Goal: Task Accomplishment & Management: Complete application form

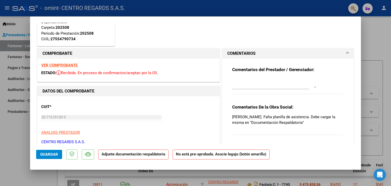
scroll to position [51, 0]
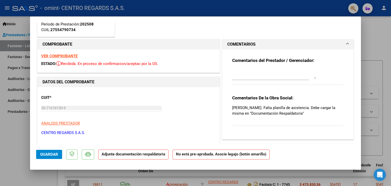
click at [146, 154] on strong "Adjunte documentación respaldatoria" at bounding box center [134, 154] width 64 height 5
click at [145, 154] on strong "Adjunte documentación respaldatoria" at bounding box center [134, 154] width 64 height 5
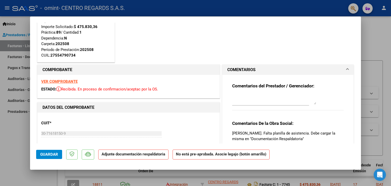
scroll to position [0, 0]
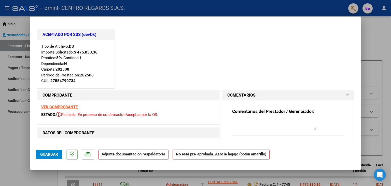
click at [63, 108] on strong "VER COMPROBANTE" at bounding box center [59, 107] width 36 height 5
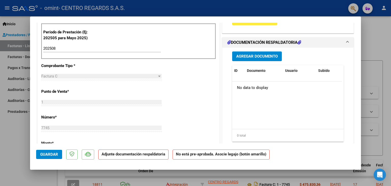
scroll to position [153, 0]
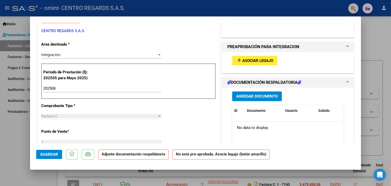
click at [249, 95] on span "Agregar Documento" at bounding box center [256, 96] width 41 height 5
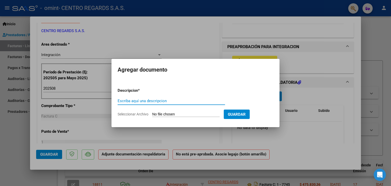
click at [190, 112] on input "Seleccionar Archivo" at bounding box center [185, 114] width 67 height 5
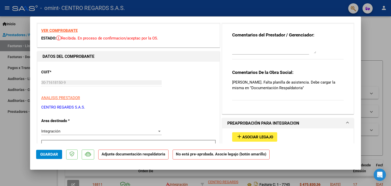
scroll to position [127, 0]
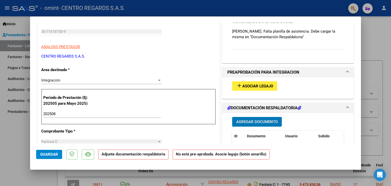
click at [248, 120] on span "Agregar Documento" at bounding box center [256, 122] width 41 height 5
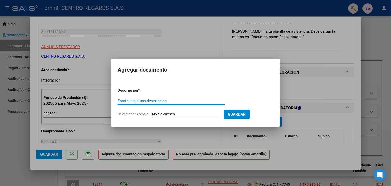
click at [191, 115] on input "Seleccionar Archivo" at bounding box center [185, 114] width 67 height 5
click at [207, 114] on input "Seleccionar Archivo" at bounding box center [185, 114] width 67 height 5
type input "C:\fakepath\AGO [PERSON_NAME].pdf"
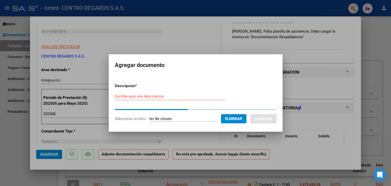
click at [160, 99] on div "Escriba aquí una descripcion" at bounding box center [171, 96] width 112 height 8
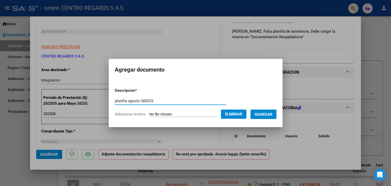
type input "planilla agosto 082025"
click at [265, 114] on span "Guardar" at bounding box center [264, 114] width 18 height 5
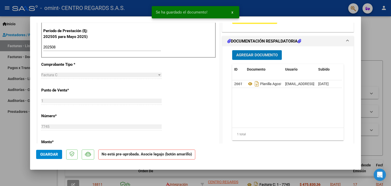
scroll to position [194, 0]
click at [48, 154] on span "Guardar" at bounding box center [49, 154] width 18 height 5
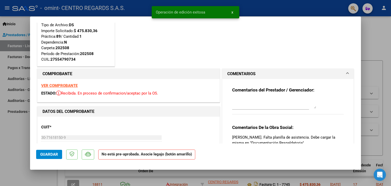
scroll to position [0, 0]
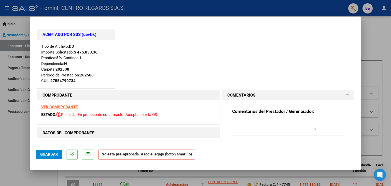
click at [46, 153] on span "Guardar" at bounding box center [49, 154] width 18 height 5
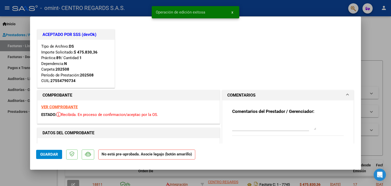
click at [16, 134] on div at bounding box center [195, 93] width 391 height 186
type input "$ 0,00"
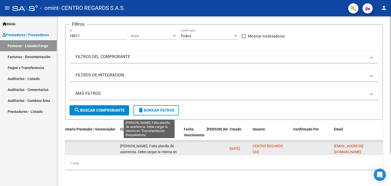
scroll to position [12, 0]
